Goal: Find specific page/section: Find specific page/section

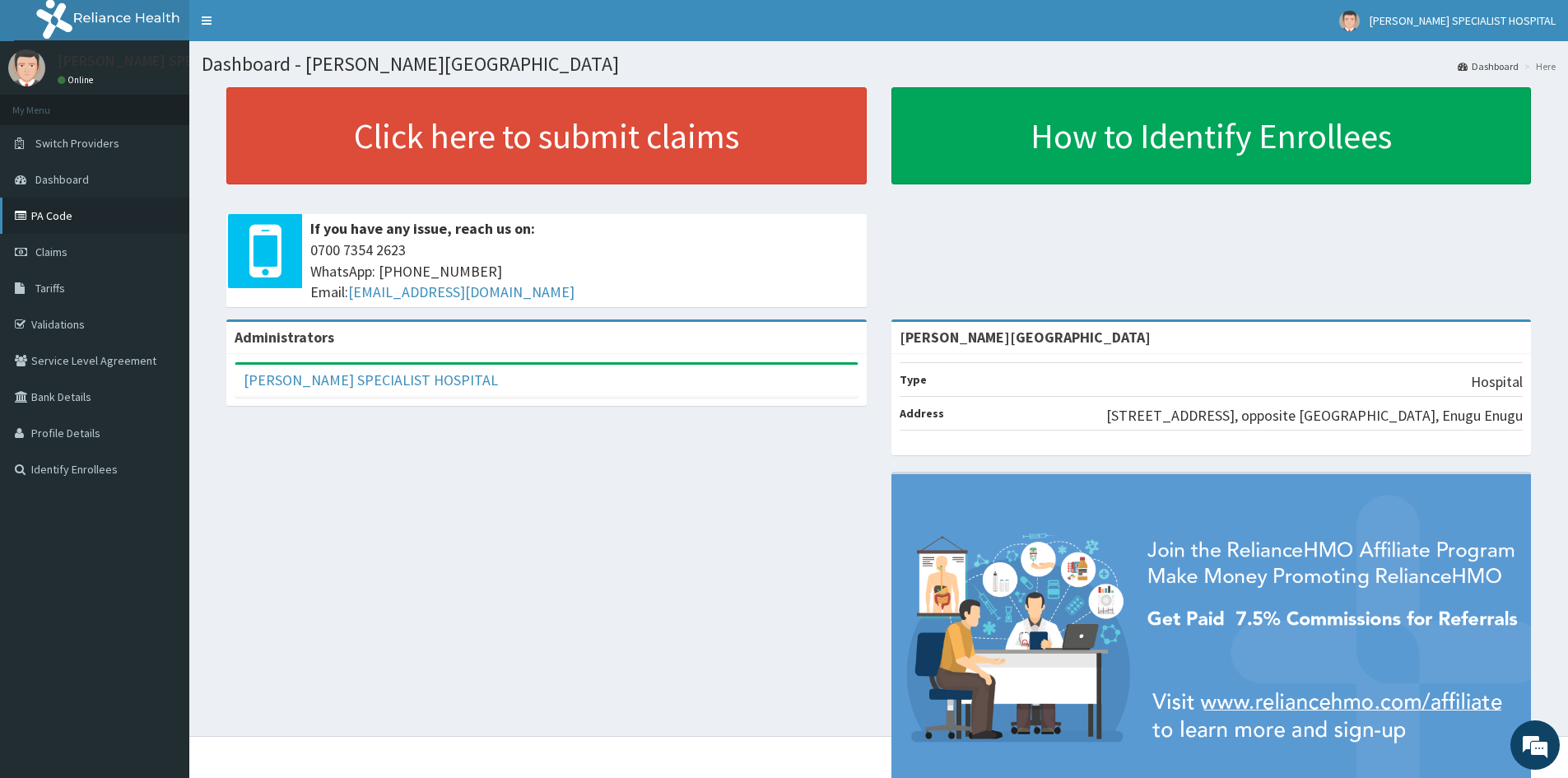
click at [67, 214] on link "PA Code" at bounding box center [95, 216] width 189 height 36
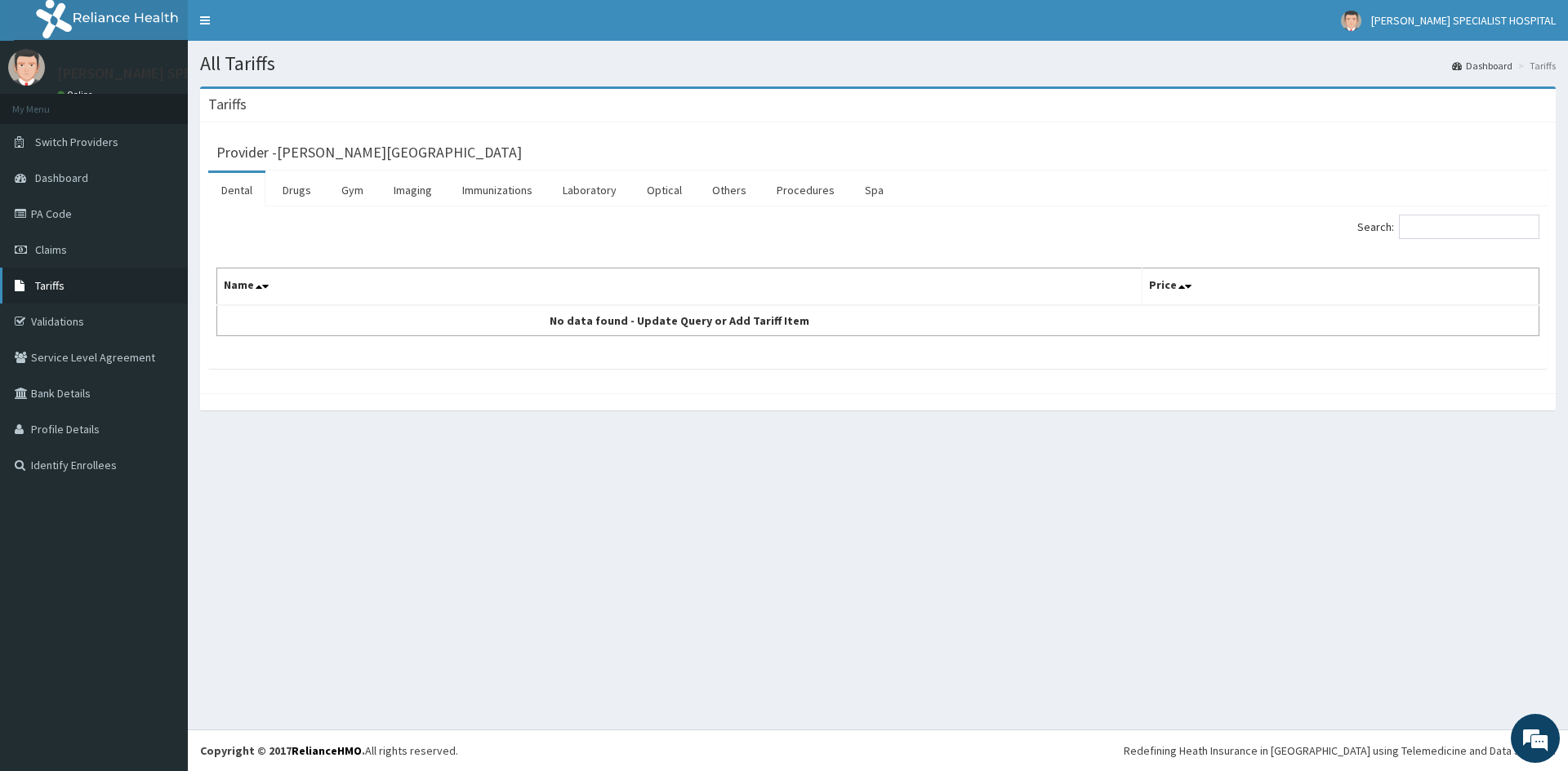
click at [55, 283] on span "Tariffs" at bounding box center [49, 285] width 29 height 14
click at [1507, 232] on input "Search:" at bounding box center [1469, 227] width 141 height 25
click at [580, 187] on link "Laboratory" at bounding box center [589, 190] width 80 height 34
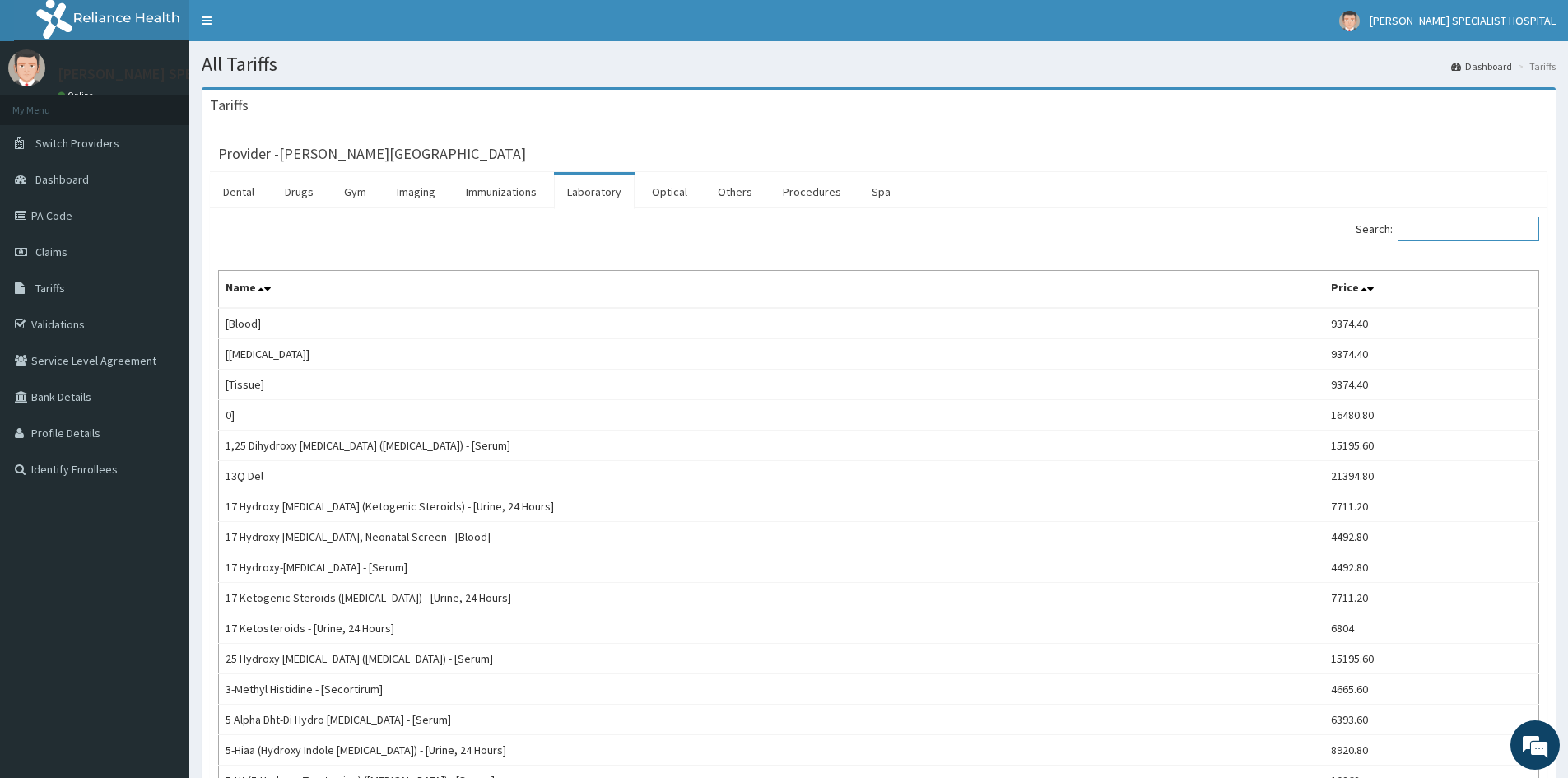
click at [1449, 231] on input "Search:" at bounding box center [1468, 229] width 142 height 25
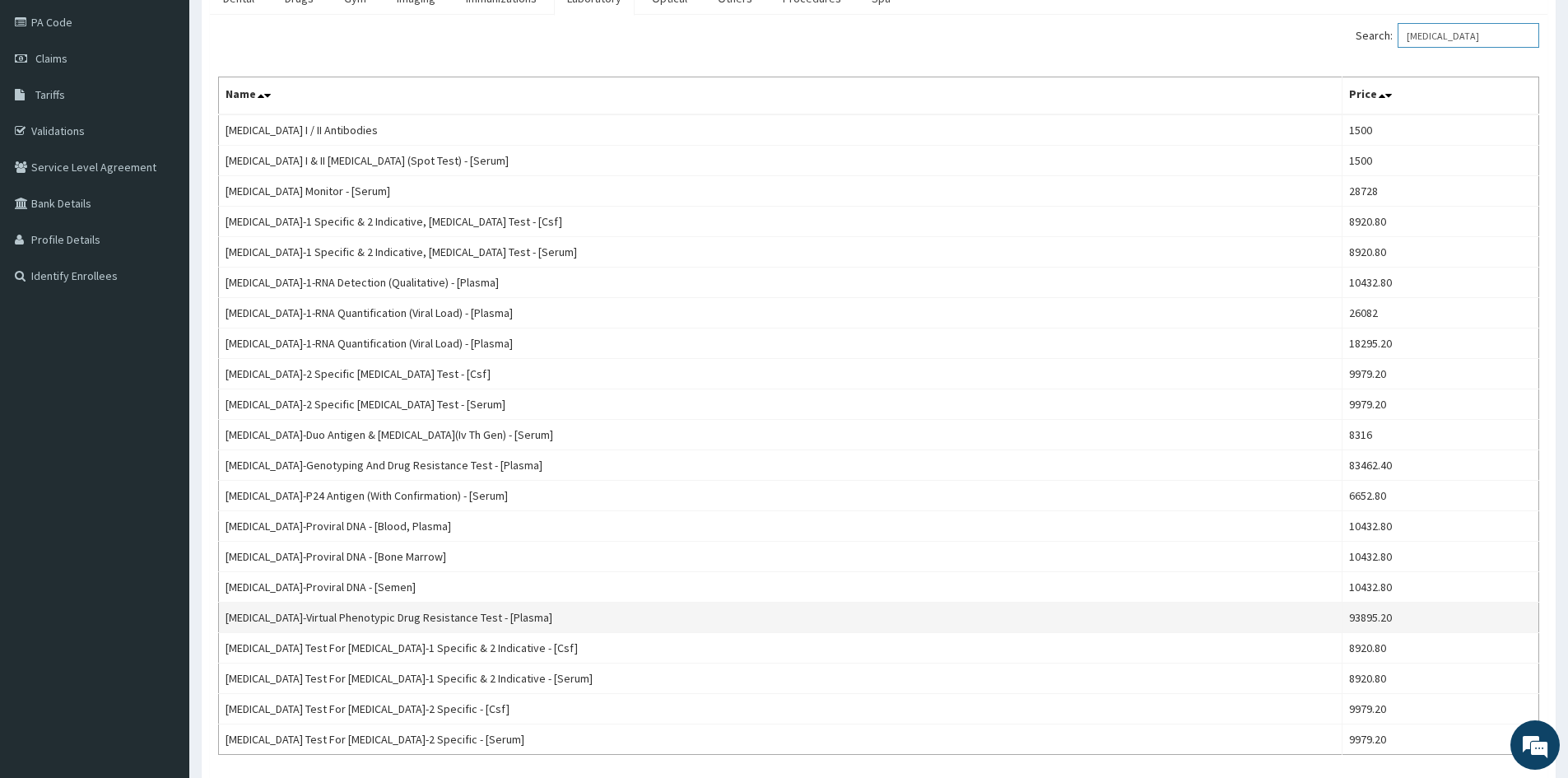
scroll to position [164, 0]
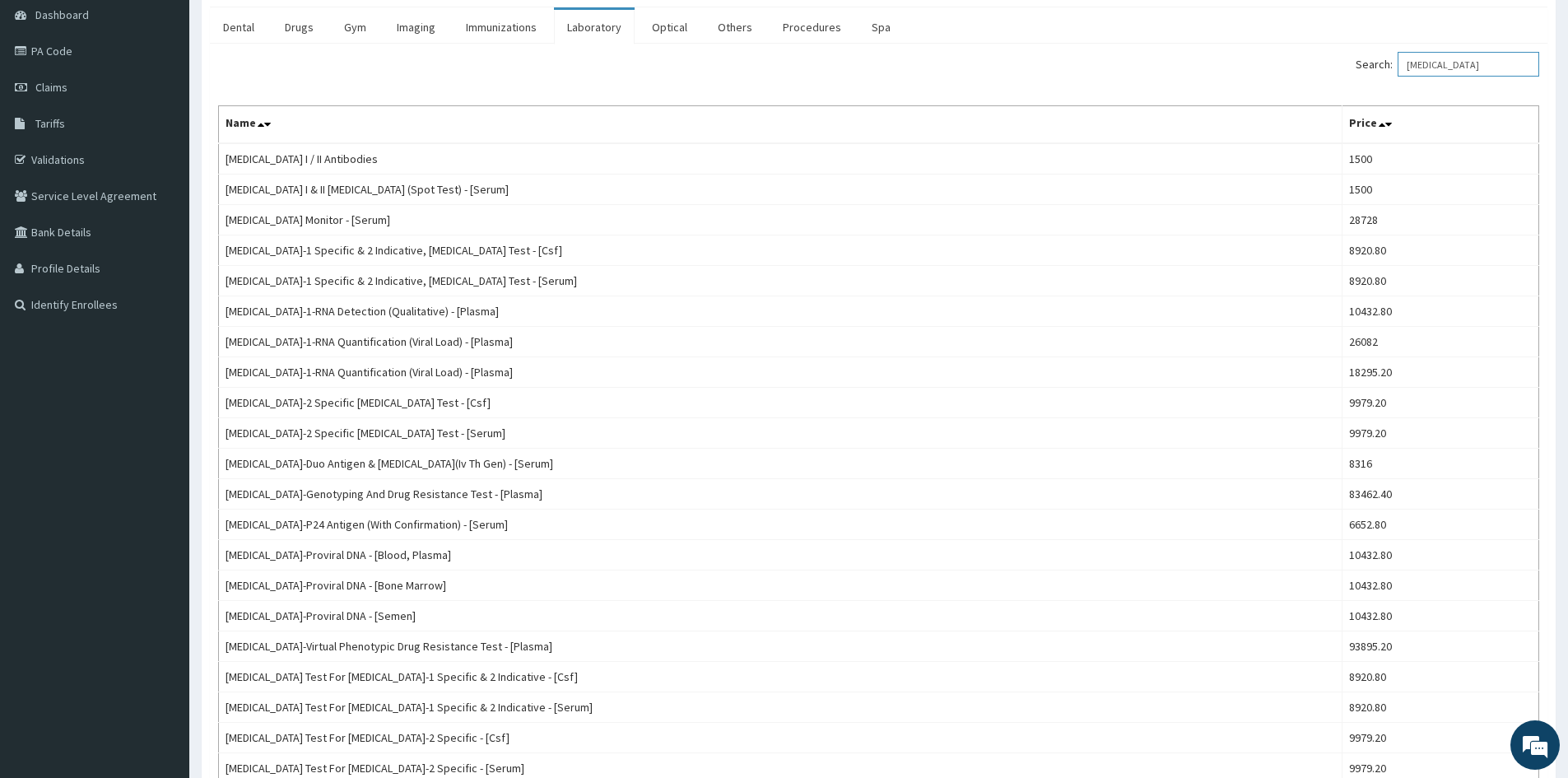
type input "HIV"
